Goal: Information Seeking & Learning: Learn about a topic

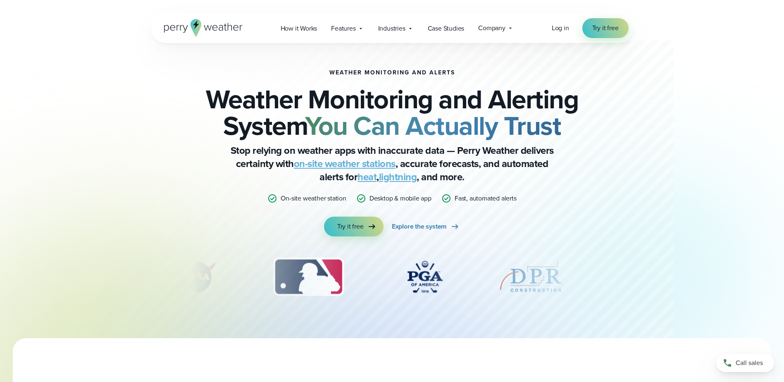
click at [345, 164] on link "on-site weather stations" at bounding box center [345, 163] width 102 height 15
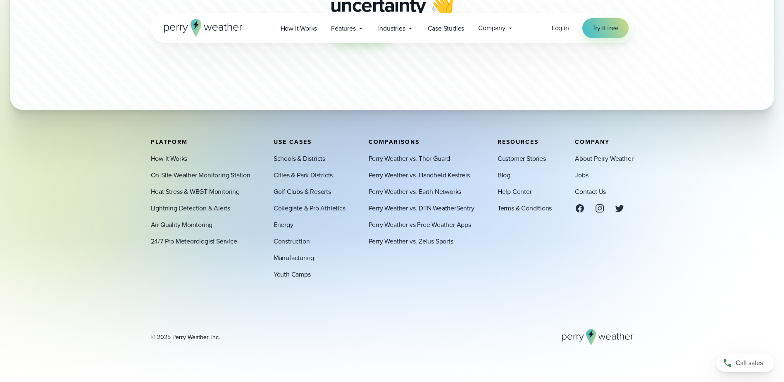
scroll to position [2570, 0]
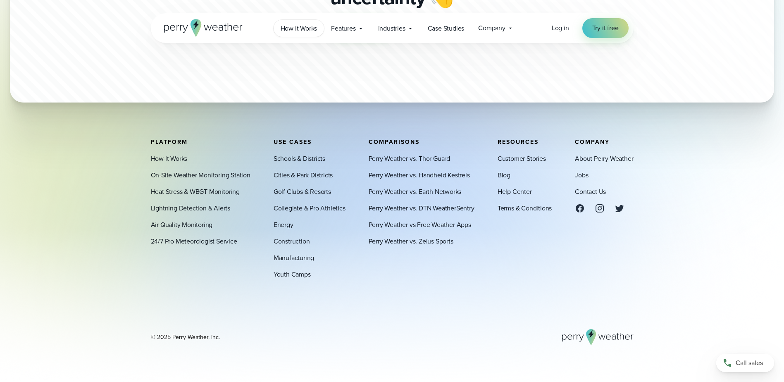
click at [305, 31] on span "How it Works" at bounding box center [299, 29] width 37 height 10
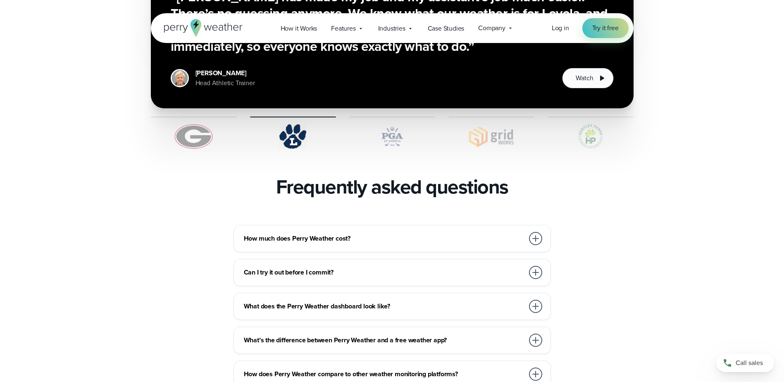
scroll to position [1736, 0]
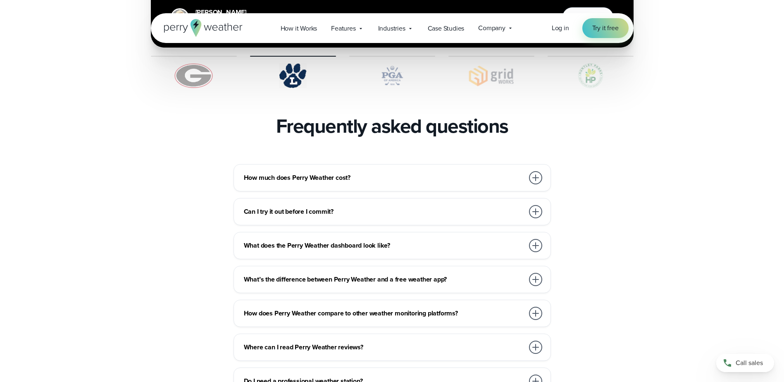
click at [530, 171] on div at bounding box center [535, 177] width 13 height 13
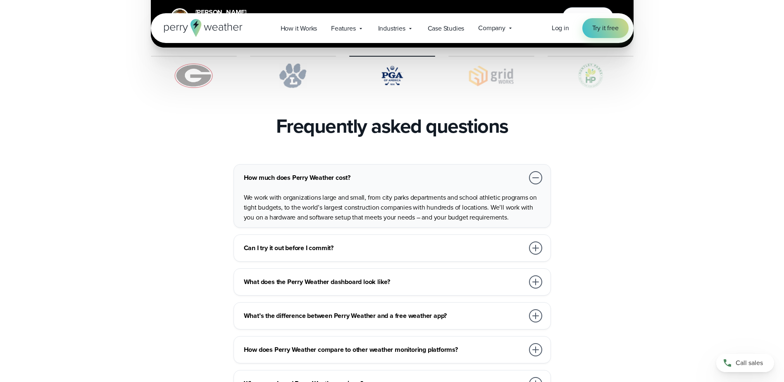
click at [306, 240] on div "Can I try it out before I commit?" at bounding box center [394, 248] width 300 height 17
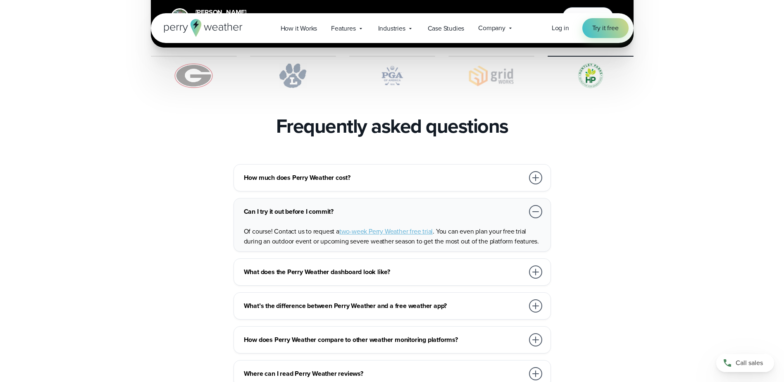
click at [316, 268] on div "How much does Perry Weather cost? We work with organizations large and small, f…" at bounding box center [392, 326] width 483 height 325
click at [315, 267] on h3 "What does the Perry Weather dashboard look like?" at bounding box center [384, 272] width 280 height 10
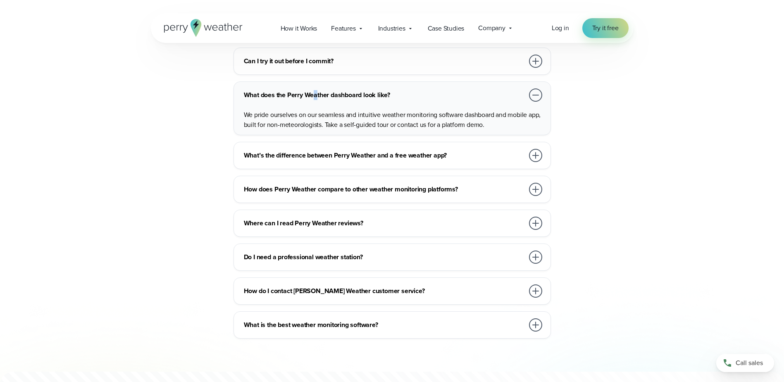
scroll to position [1901, 0]
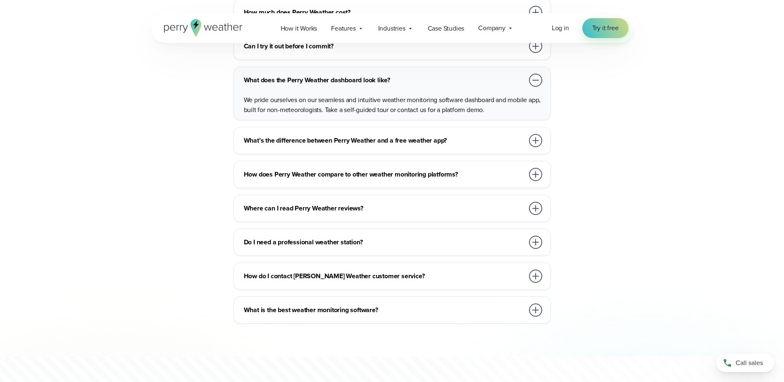
click at [319, 237] on h3 "Do I need a professional weather station?" at bounding box center [384, 242] width 280 height 10
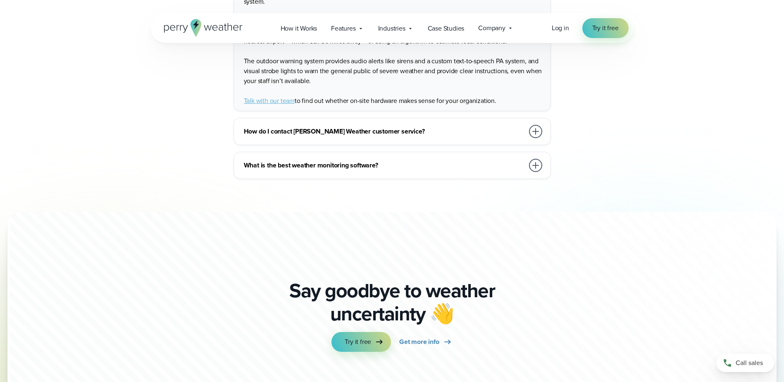
scroll to position [2067, 0]
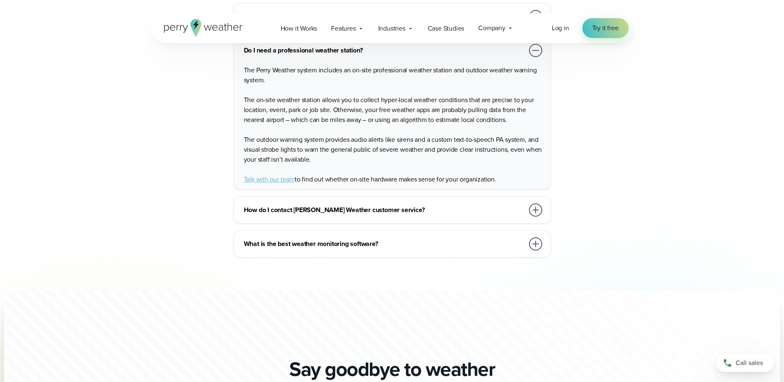
click at [282, 239] on h3 "What is the best weather monitoring software?" at bounding box center [384, 244] width 280 height 10
